Goal: Navigation & Orientation: Find specific page/section

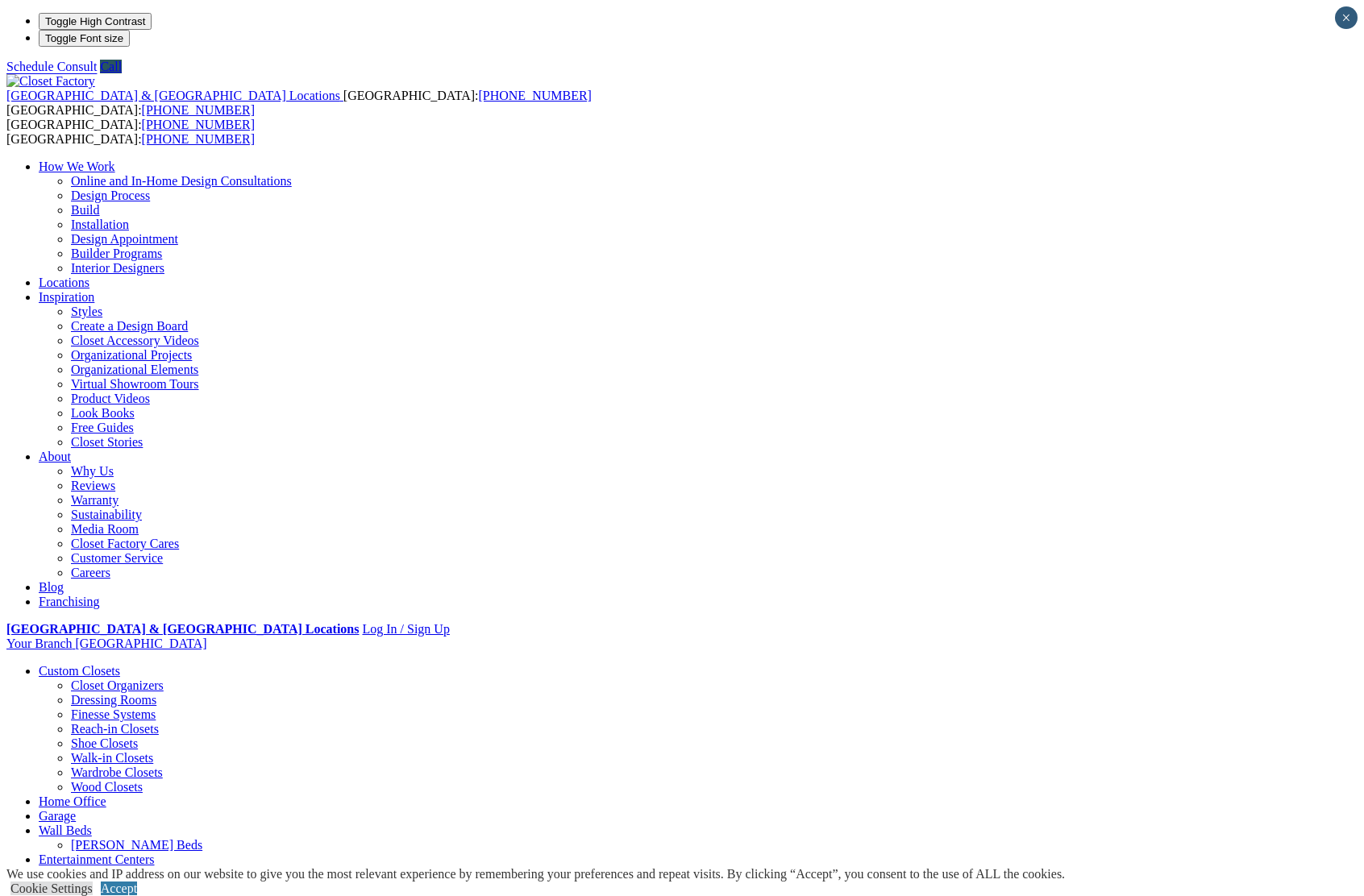
click at [943, 160] on ul "How We Work Online and In-Home Design Consultations Design Process Build Instal…" at bounding box center [682, 385] width 1351 height 450
click at [95, 74] on img at bounding box center [51, 80] width 89 height 14
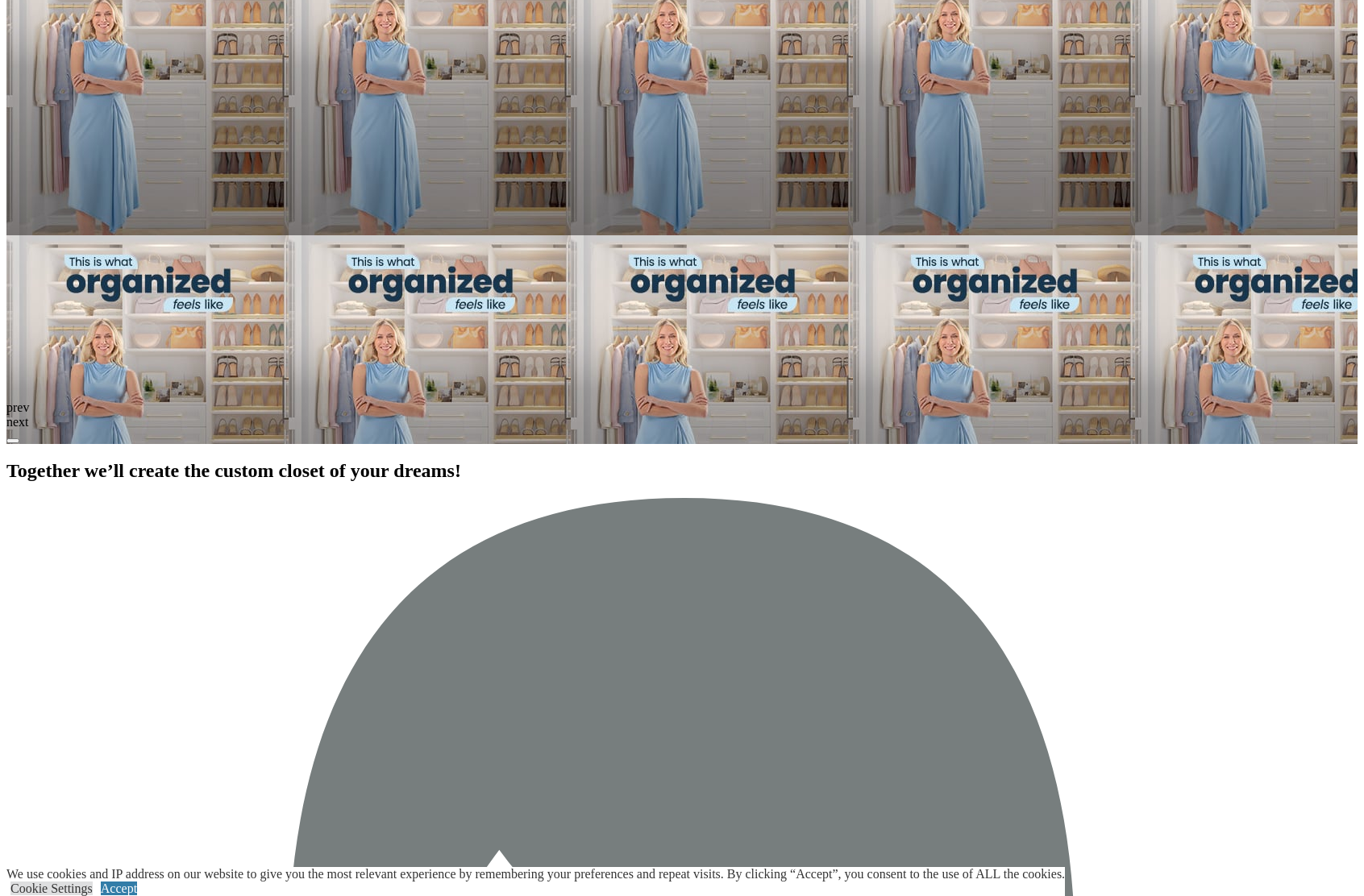
scroll to position [1347, 0]
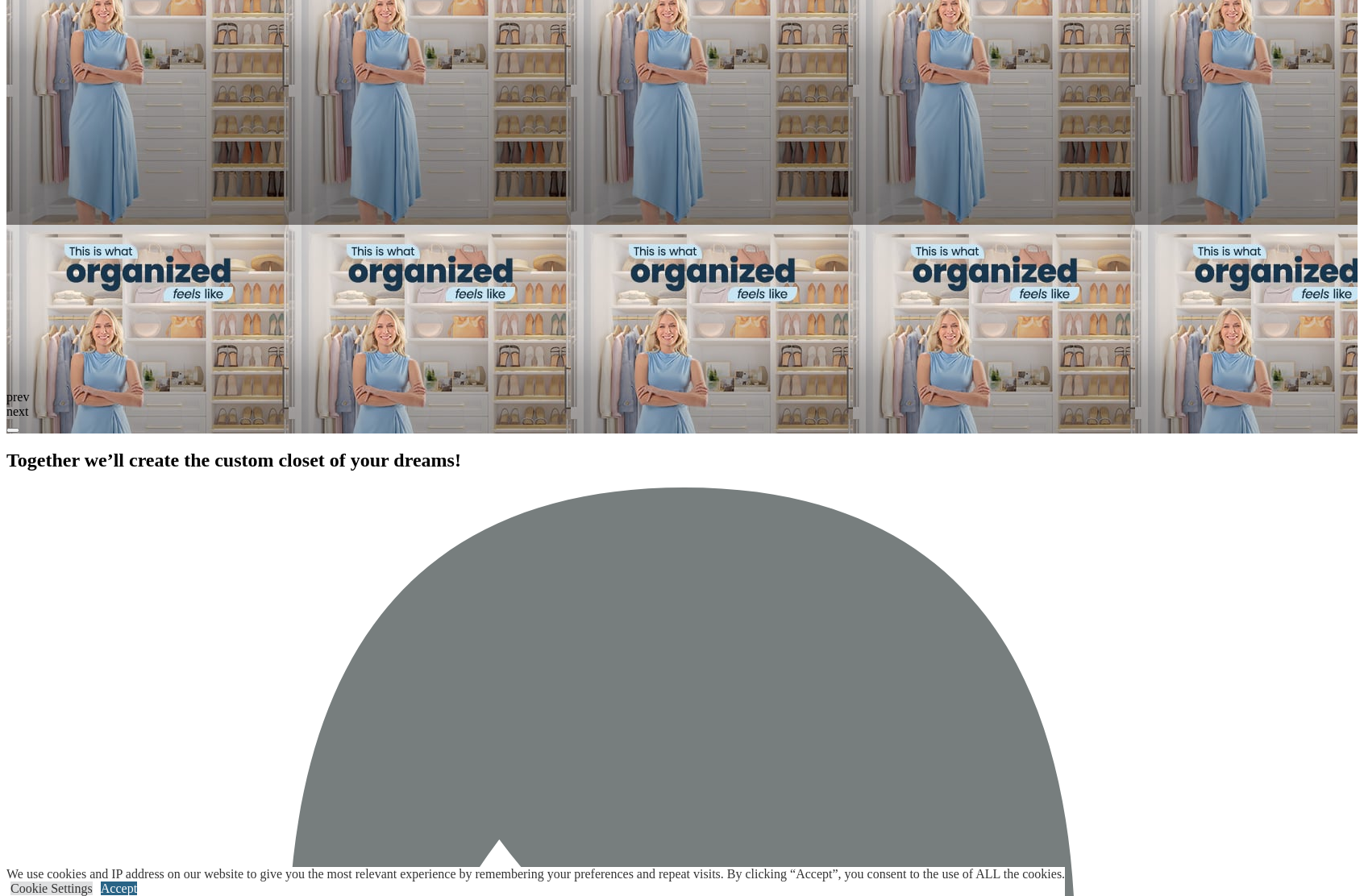
click at [137, 882] on link "Accept" at bounding box center [119, 888] width 36 height 13
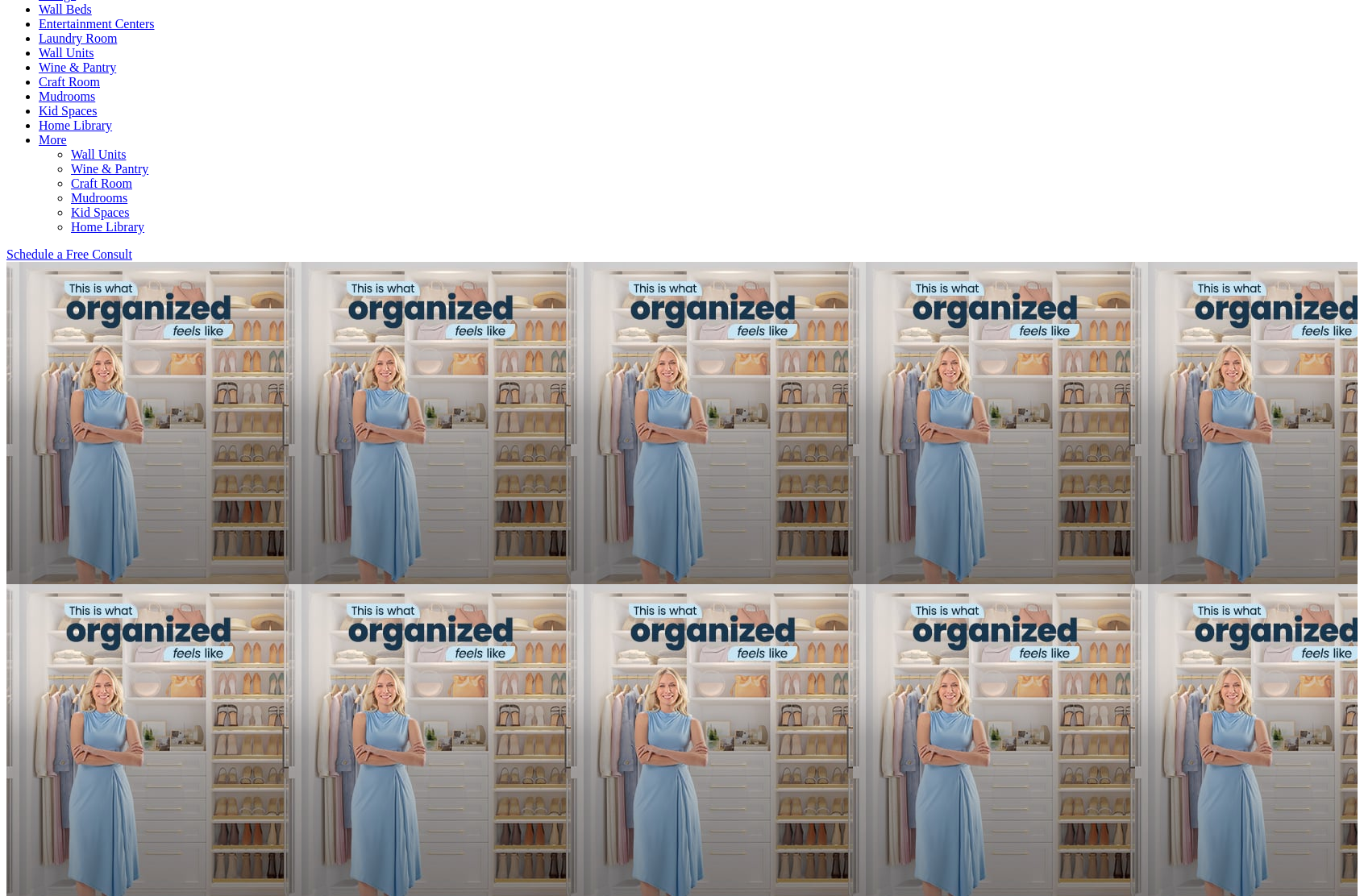
scroll to position [0, 0]
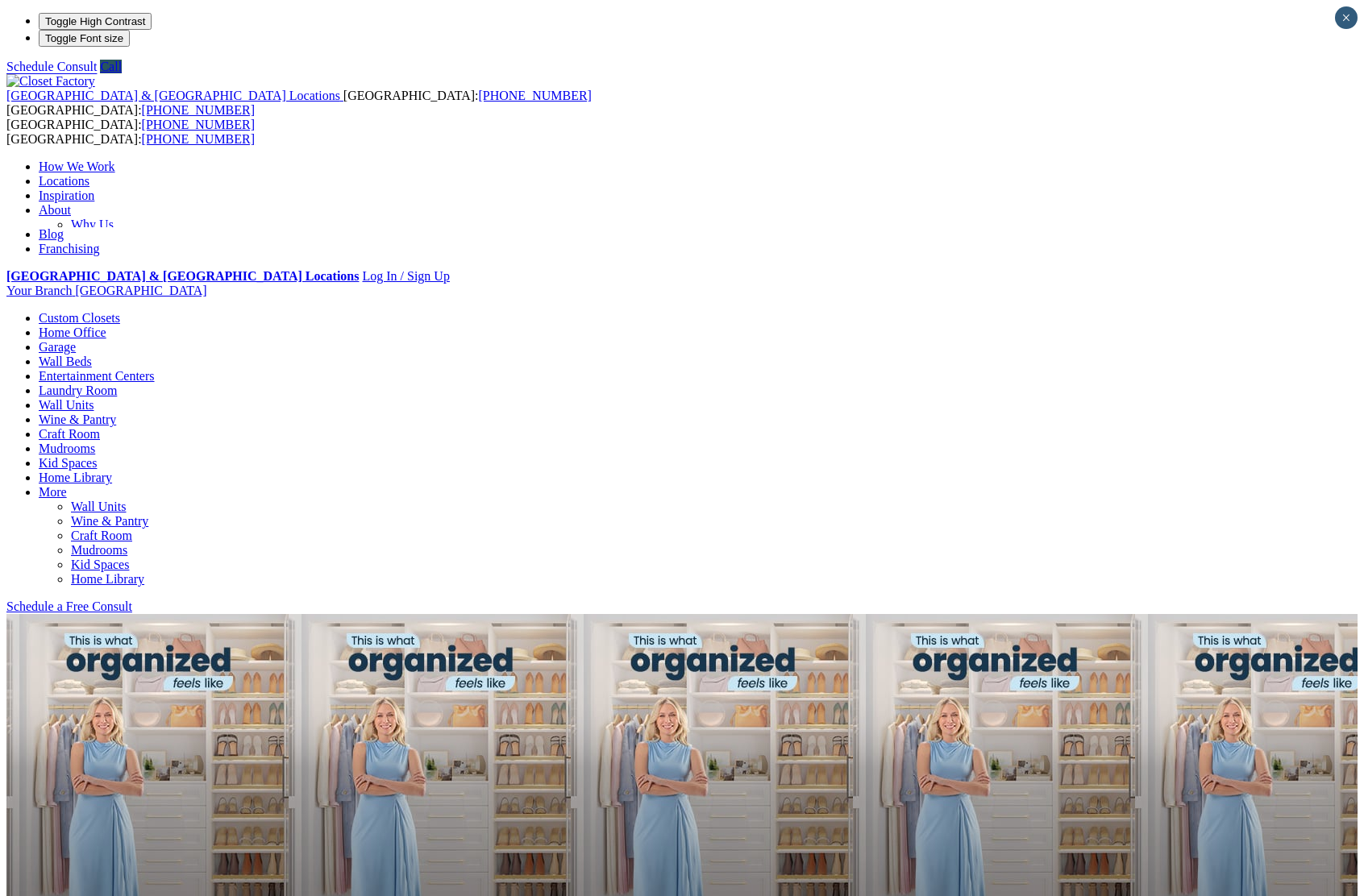
click at [63, 227] on link "Blog" at bounding box center [51, 233] width 25 height 13
